Goal: Browse casually: Explore the website without a specific task or goal

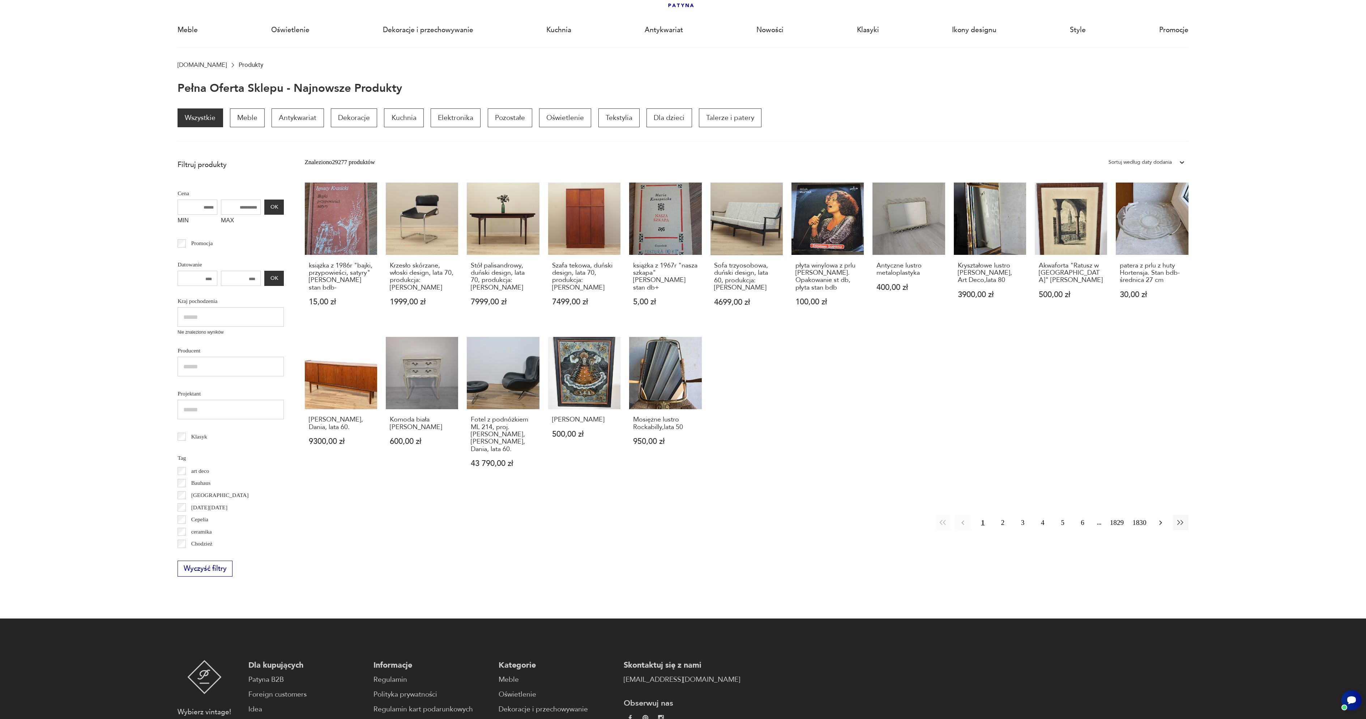
click at [1163, 524] on icon "button" at bounding box center [1160, 522] width 9 height 9
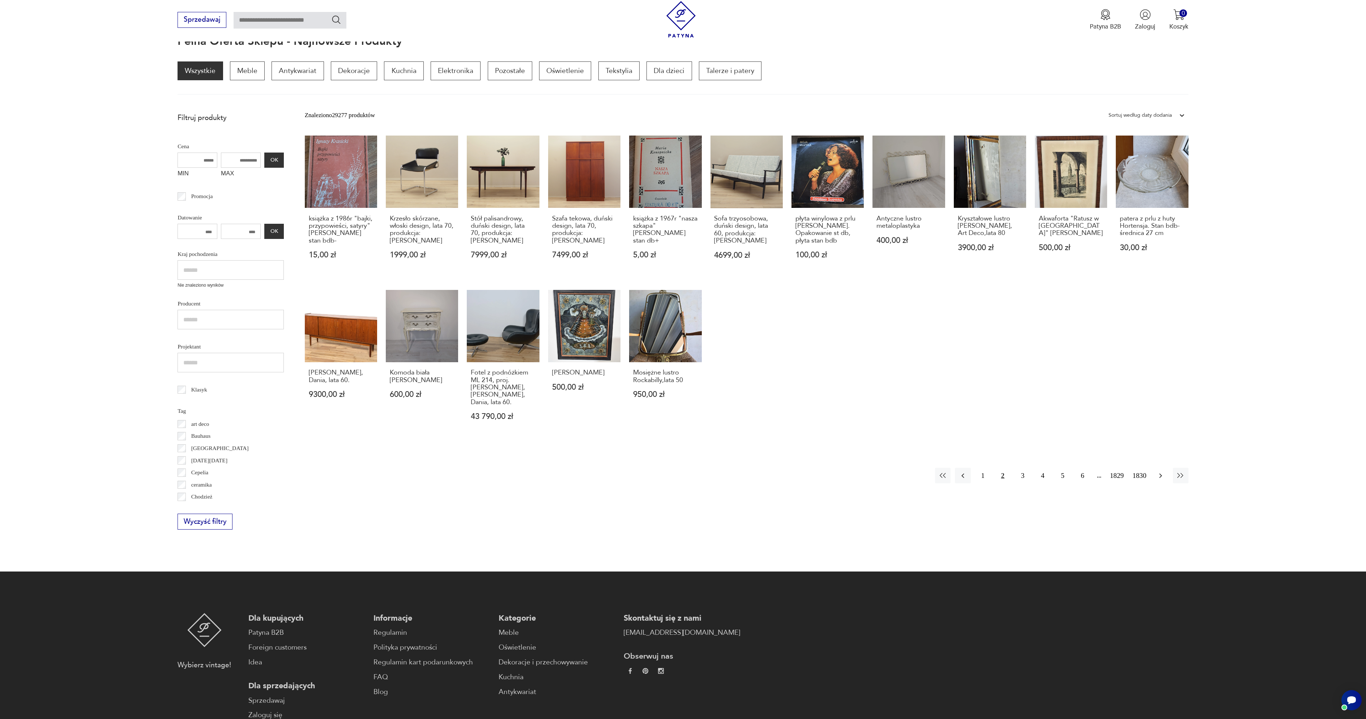
scroll to position [97, 0]
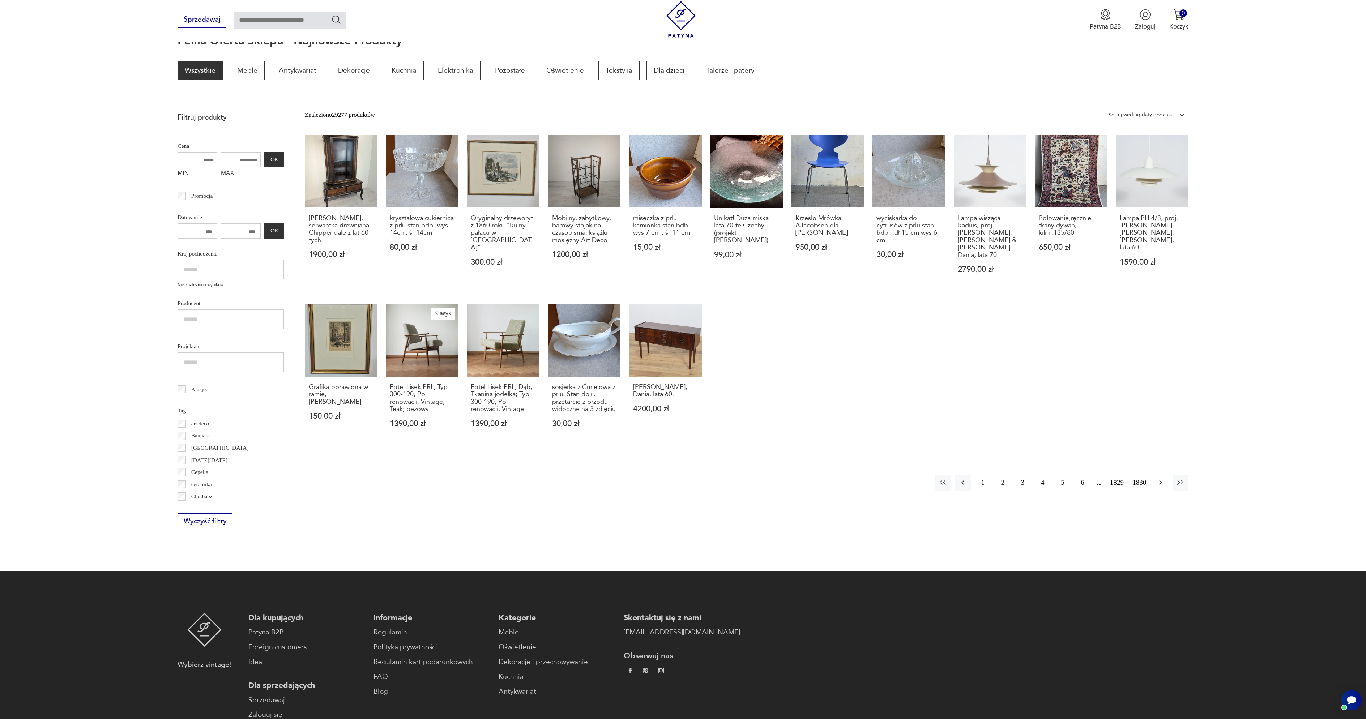
click at [1160, 478] on icon "button" at bounding box center [1160, 482] width 9 height 9
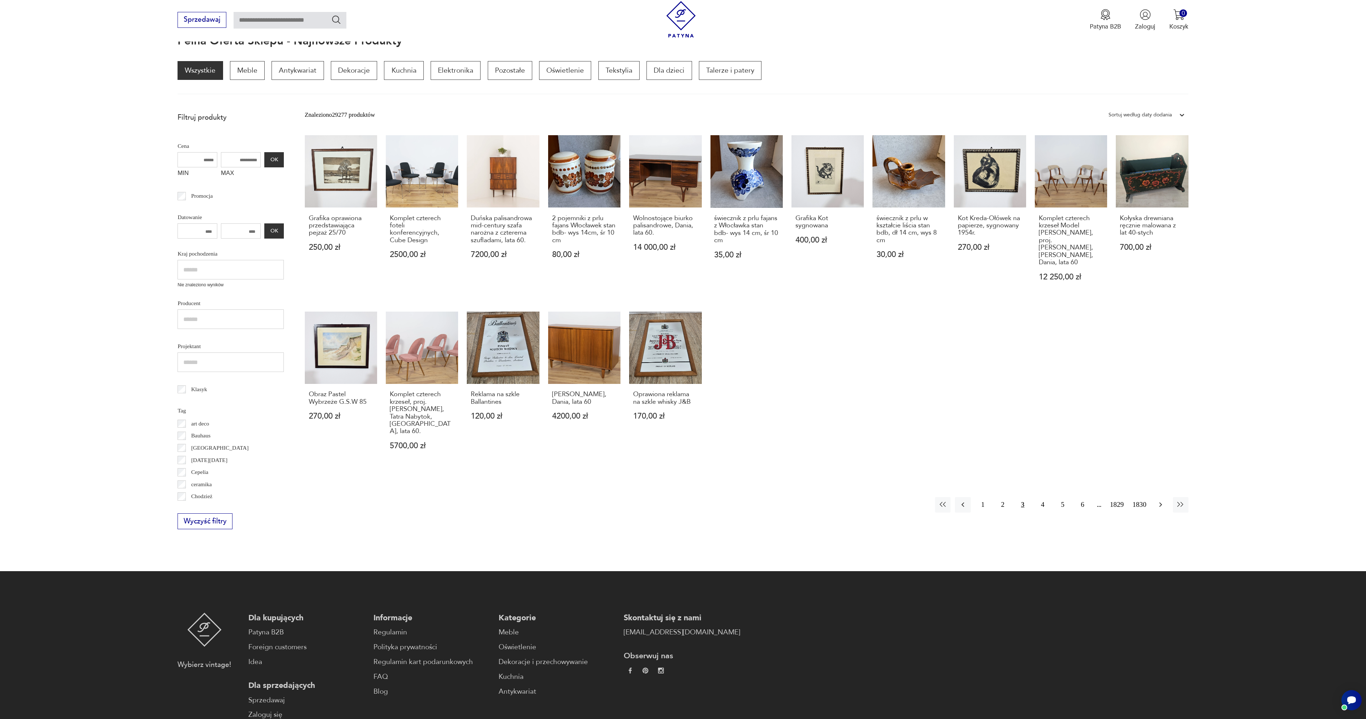
click at [1163, 500] on icon "button" at bounding box center [1160, 504] width 9 height 9
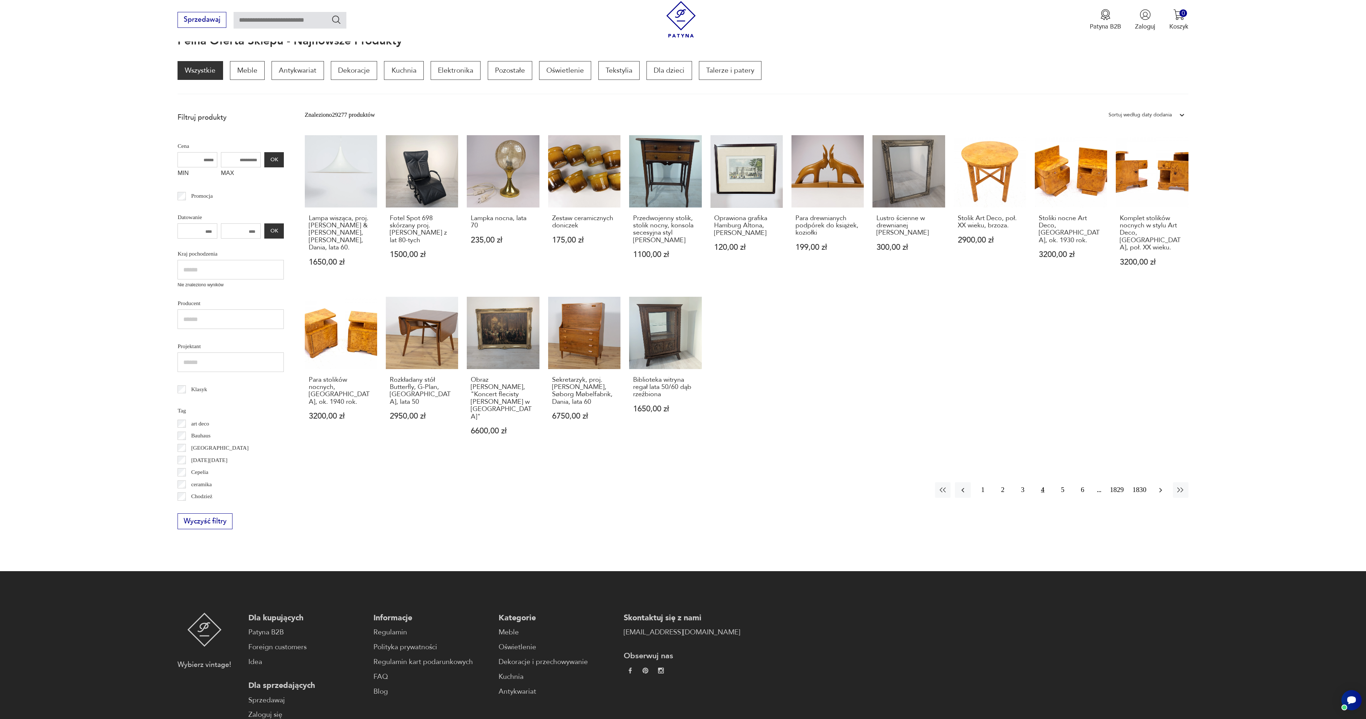
click at [1160, 488] on button "button" at bounding box center [1161, 490] width 16 height 16
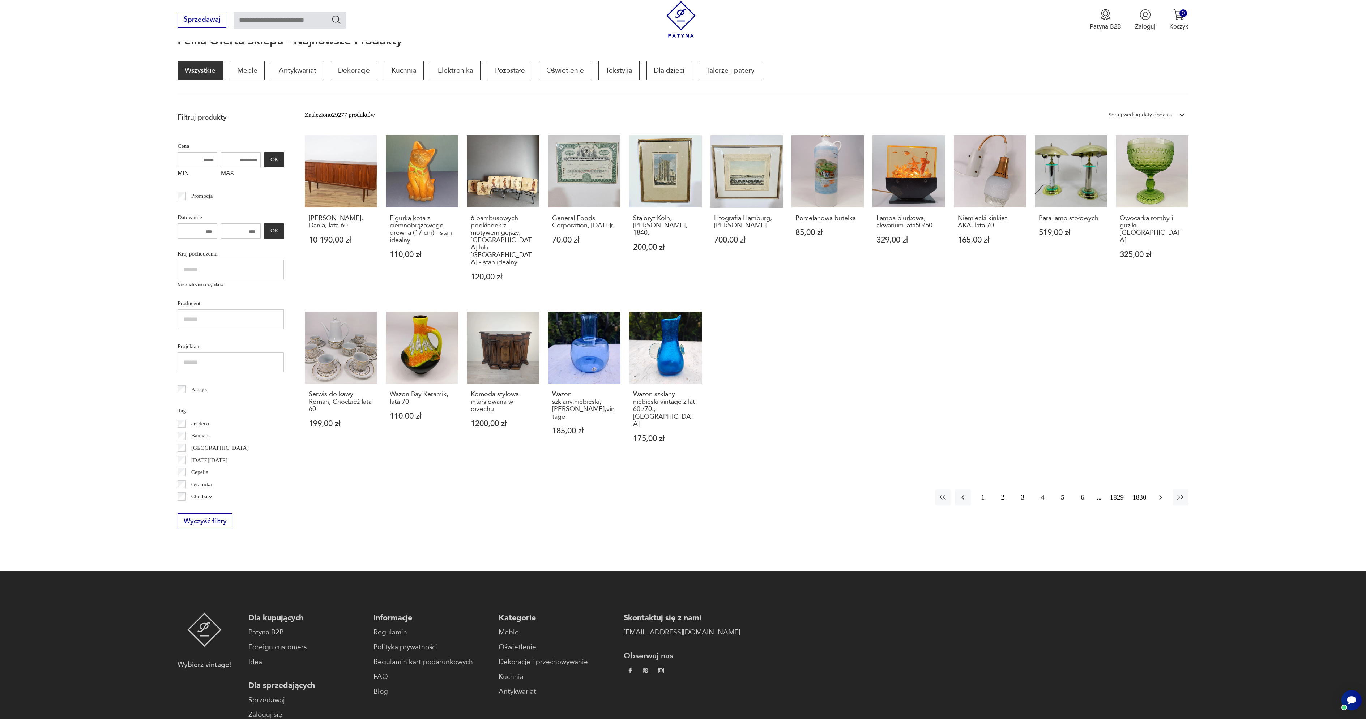
click at [1160, 489] on button "button" at bounding box center [1161, 497] width 16 height 16
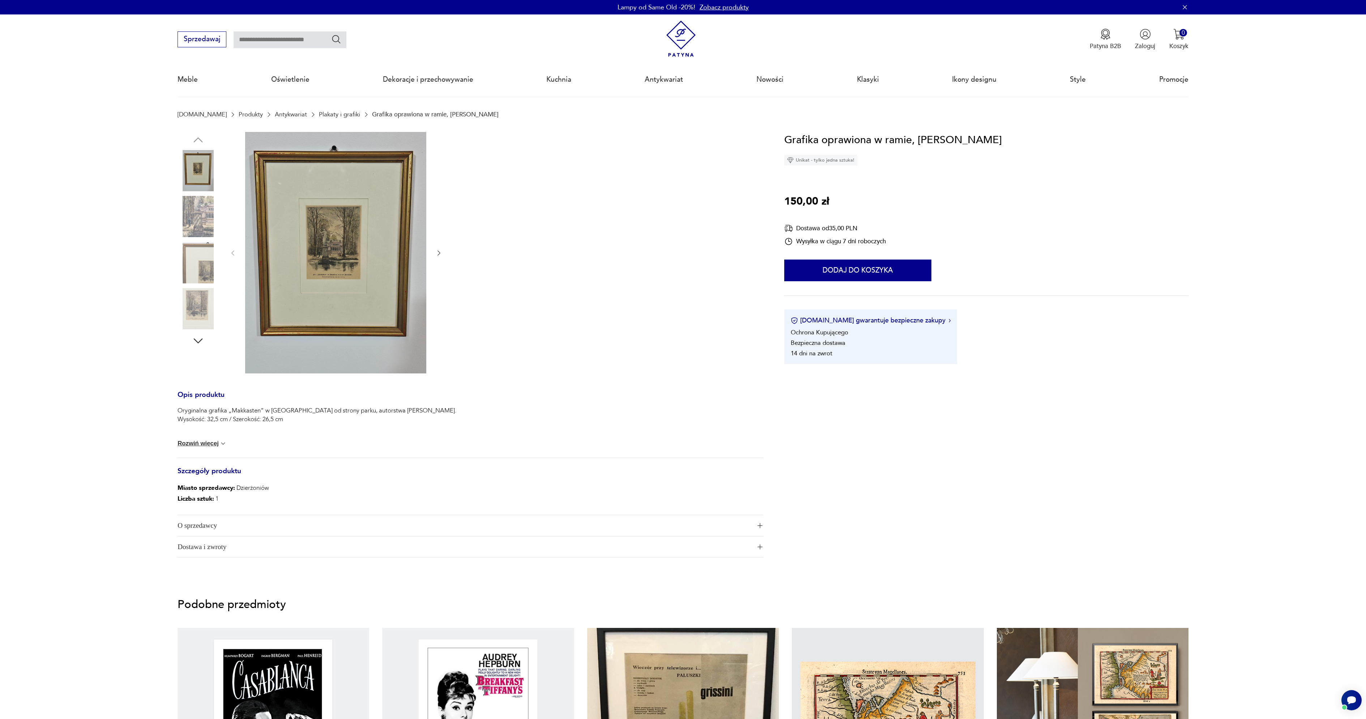
click at [317, 227] on img at bounding box center [335, 252] width 181 height 241
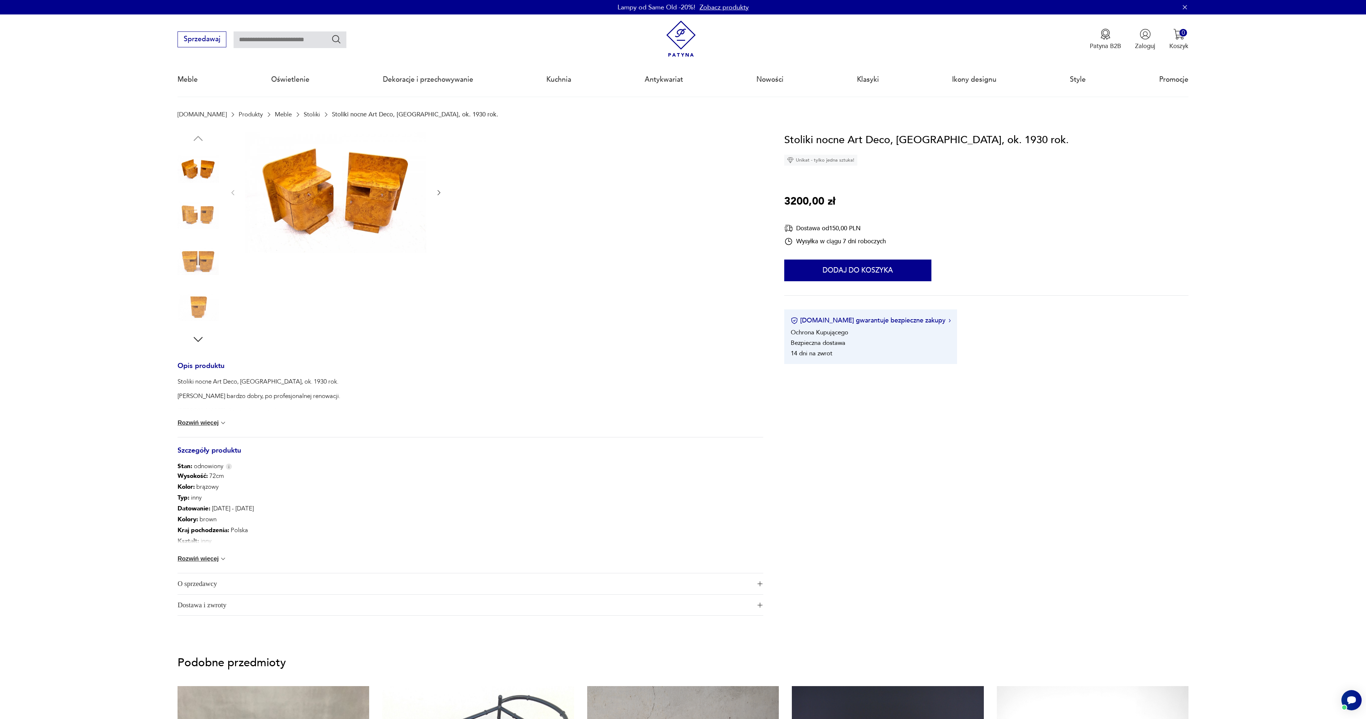
click at [343, 187] on img at bounding box center [335, 192] width 181 height 121
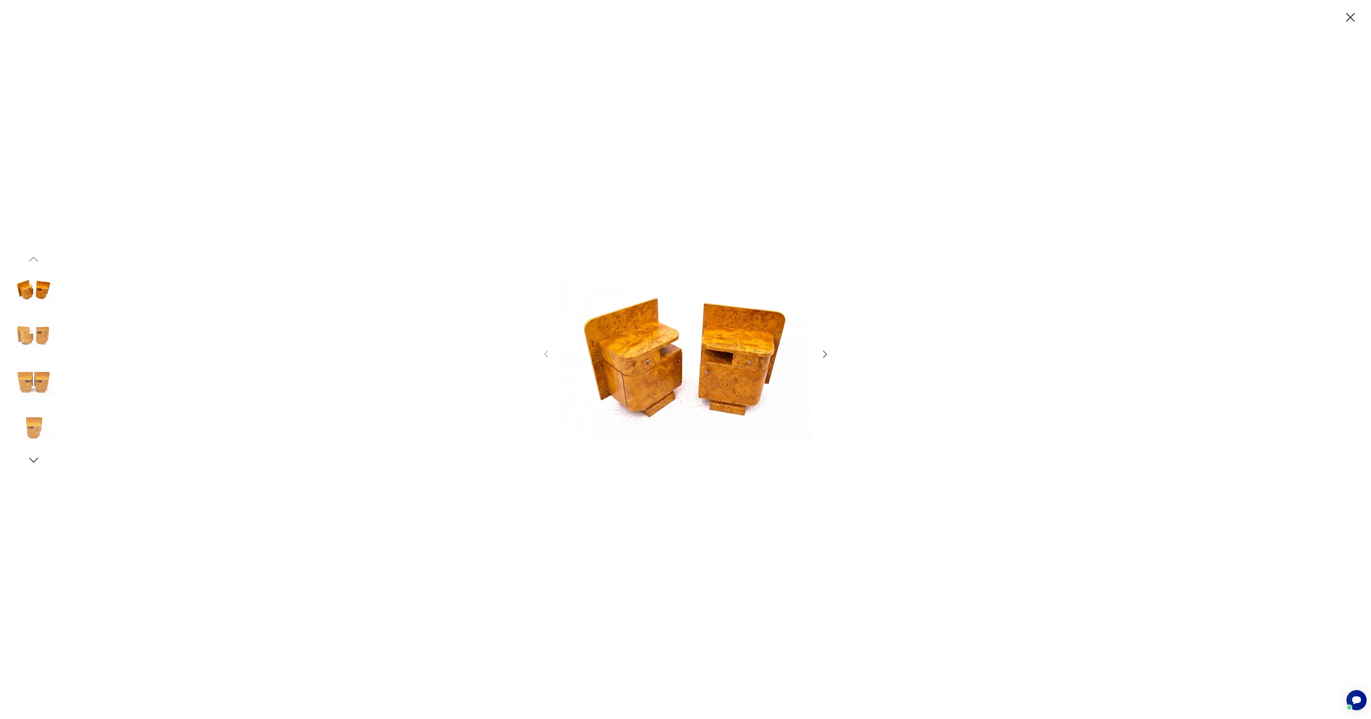
click at [825, 355] on icon "button" at bounding box center [825, 354] width 4 height 7
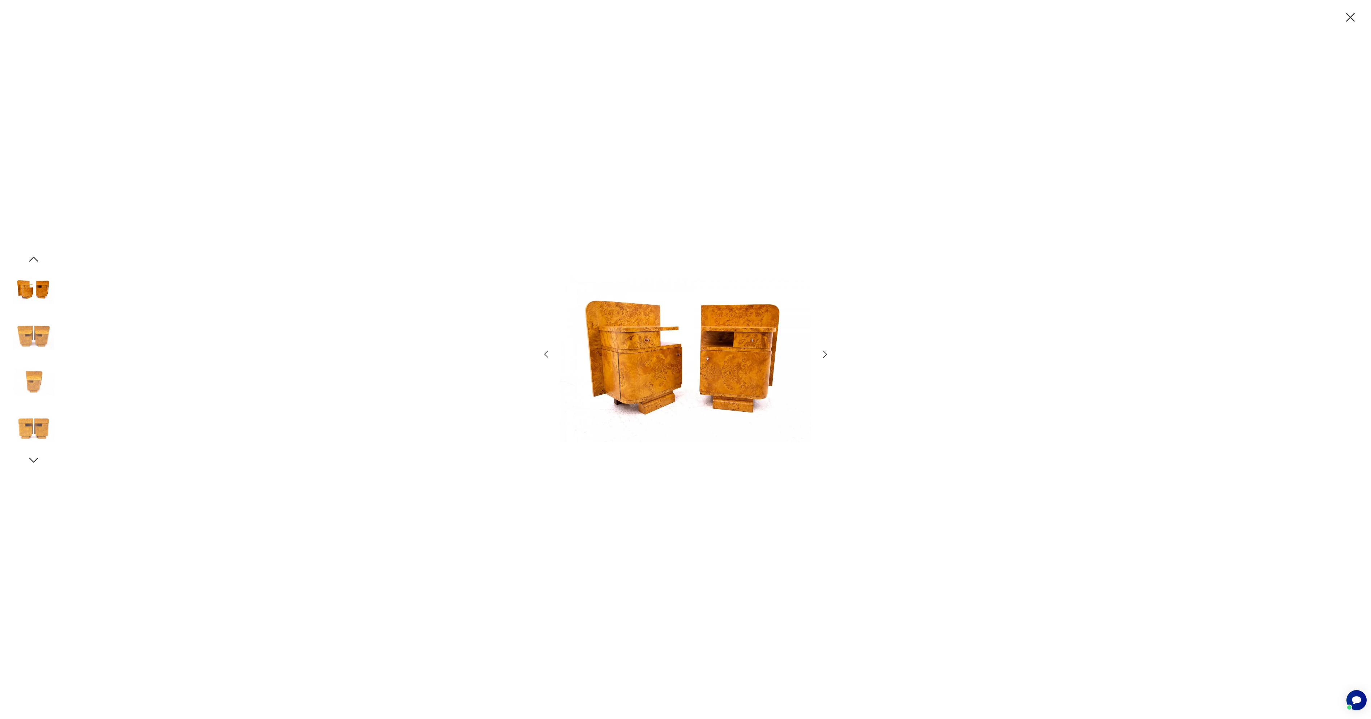
click at [825, 355] on icon "button" at bounding box center [825, 354] width 4 height 7
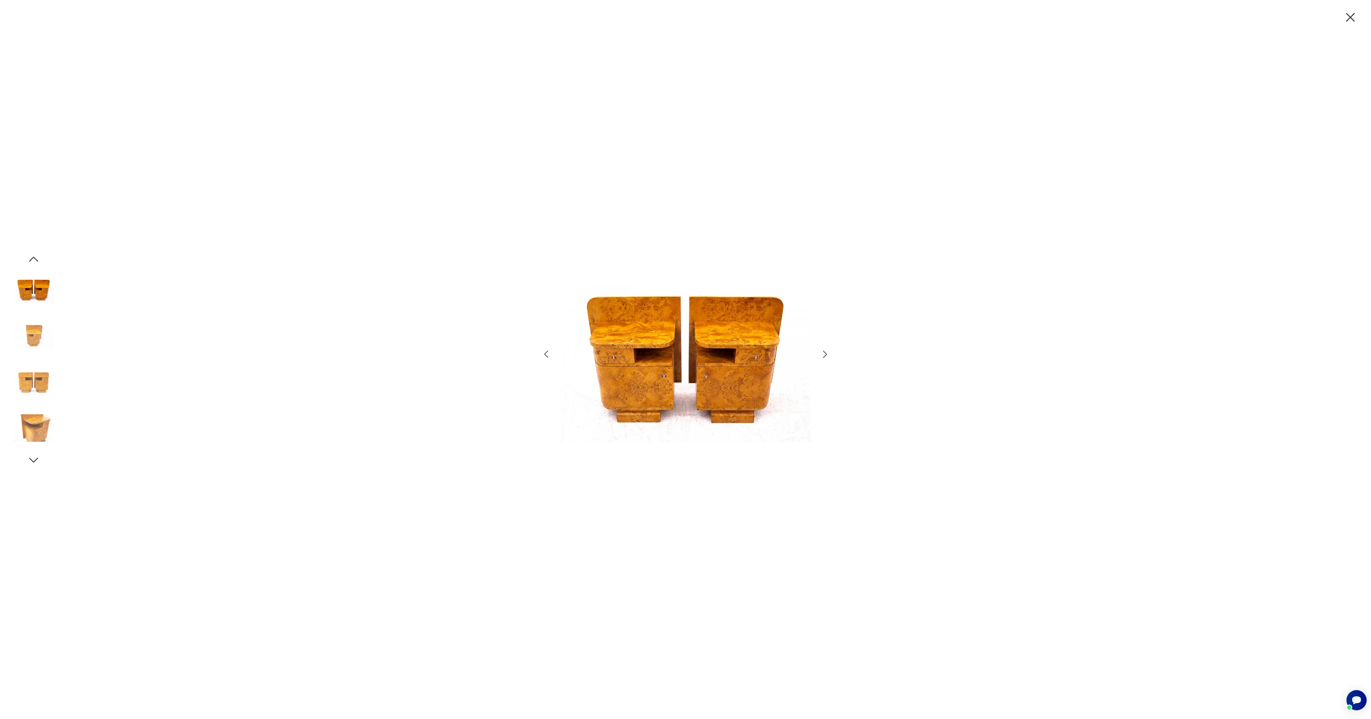
click at [825, 355] on icon "button" at bounding box center [825, 354] width 4 height 7
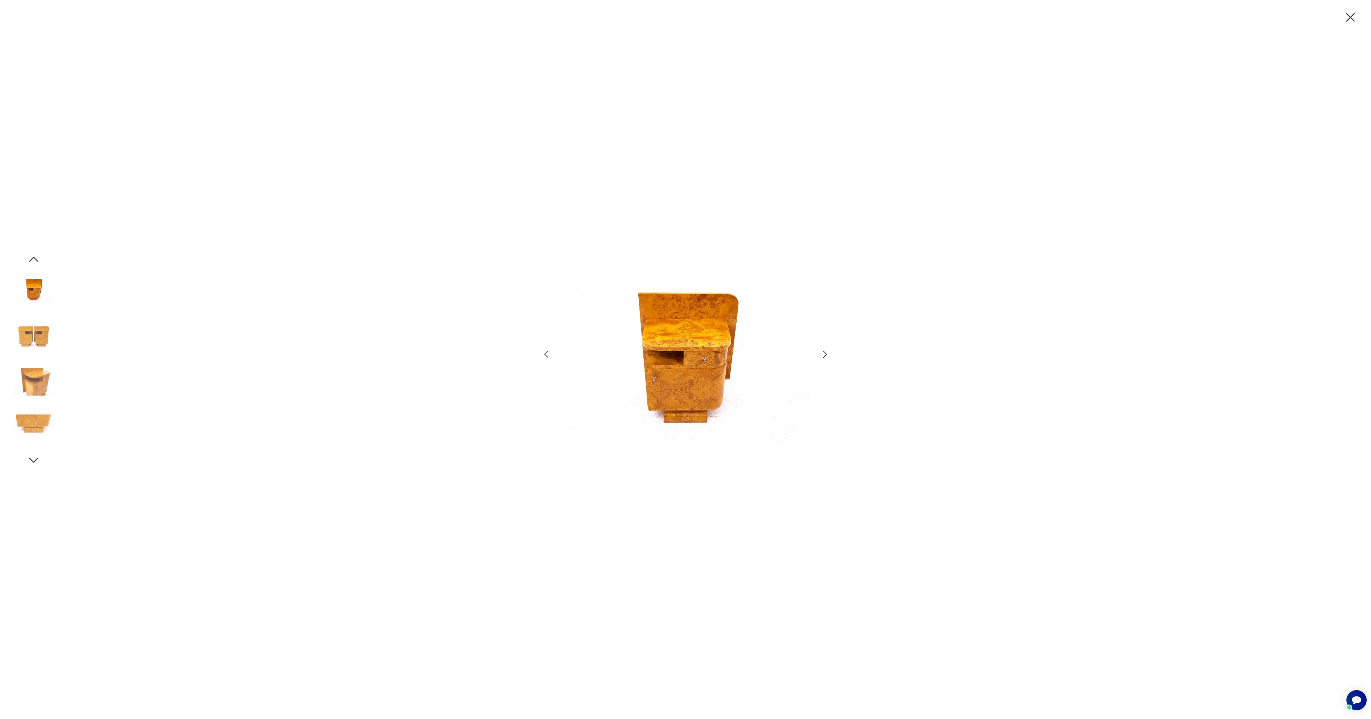
click at [825, 355] on icon "button" at bounding box center [825, 354] width 4 height 7
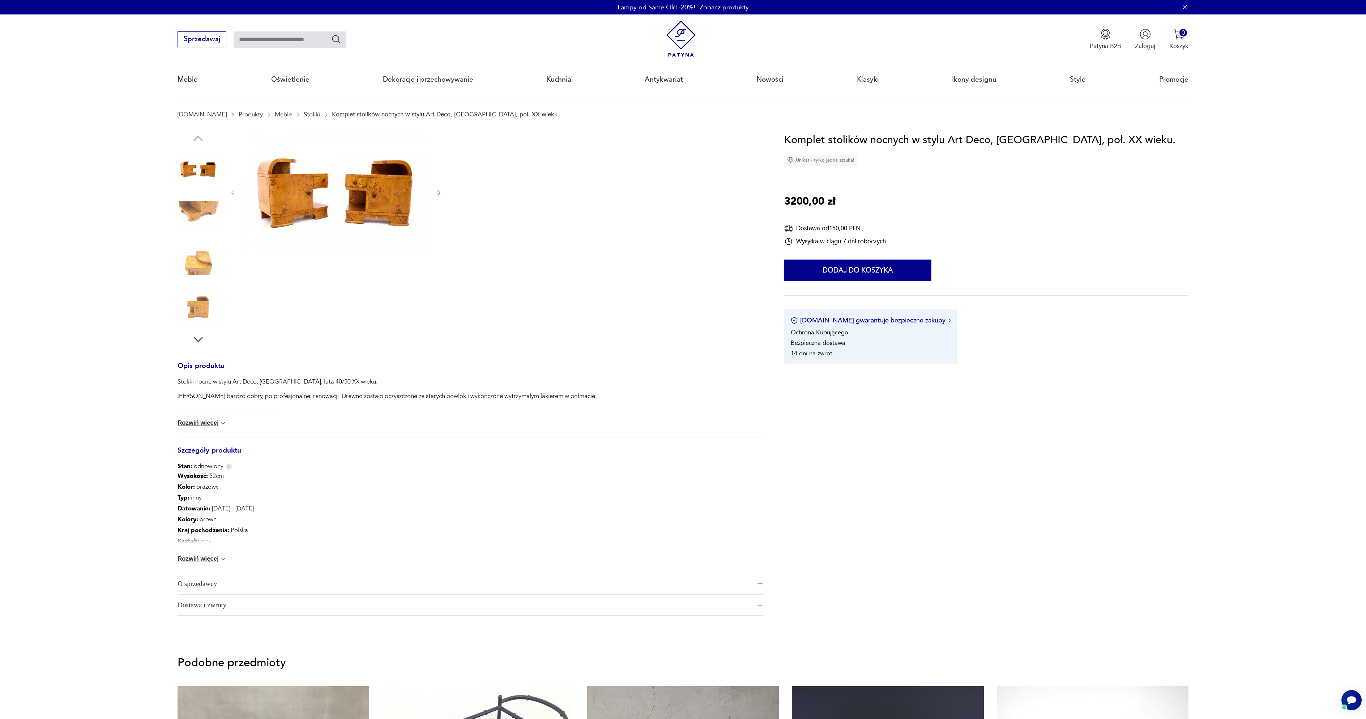
click at [209, 558] on button "Rozwiń więcej" at bounding box center [201, 558] width 49 height 7
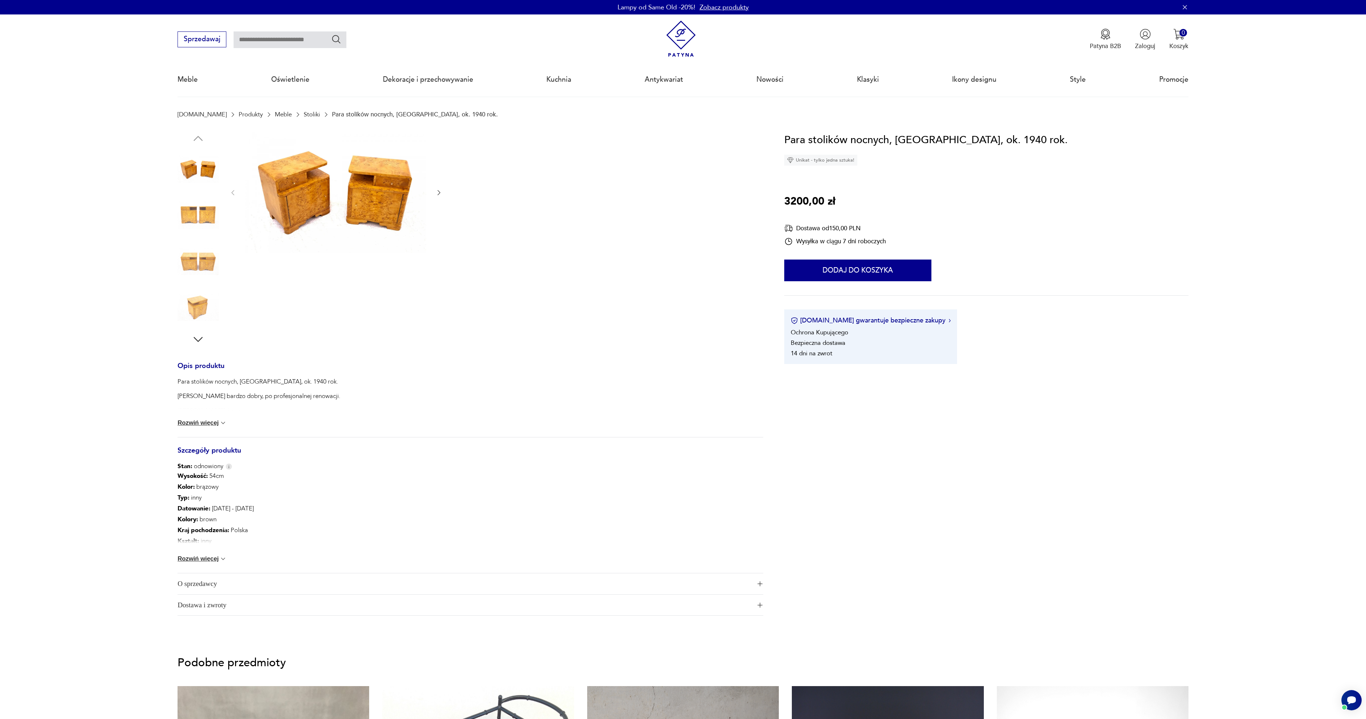
click at [188, 221] on img at bounding box center [197, 214] width 41 height 41
